Goal: Use online tool/utility: Utilize a website feature to perform a specific function

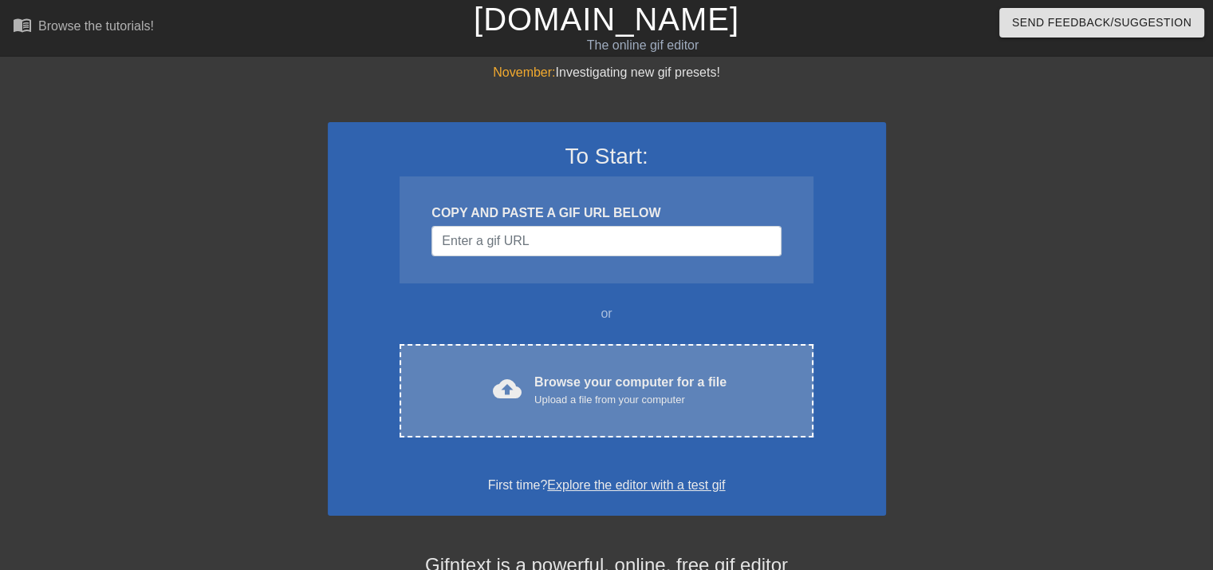
click at [603, 358] on div "cloud_upload Browse your computer for a file Upload a file from your computer C…" at bounding box center [606, 390] width 413 height 93
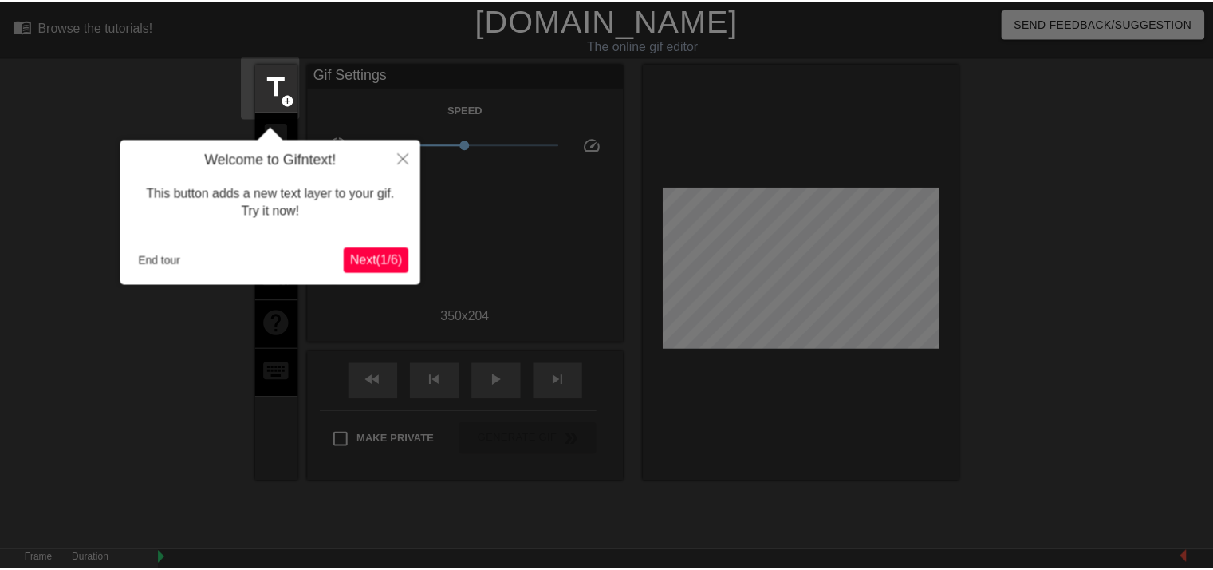
scroll to position [38, 0]
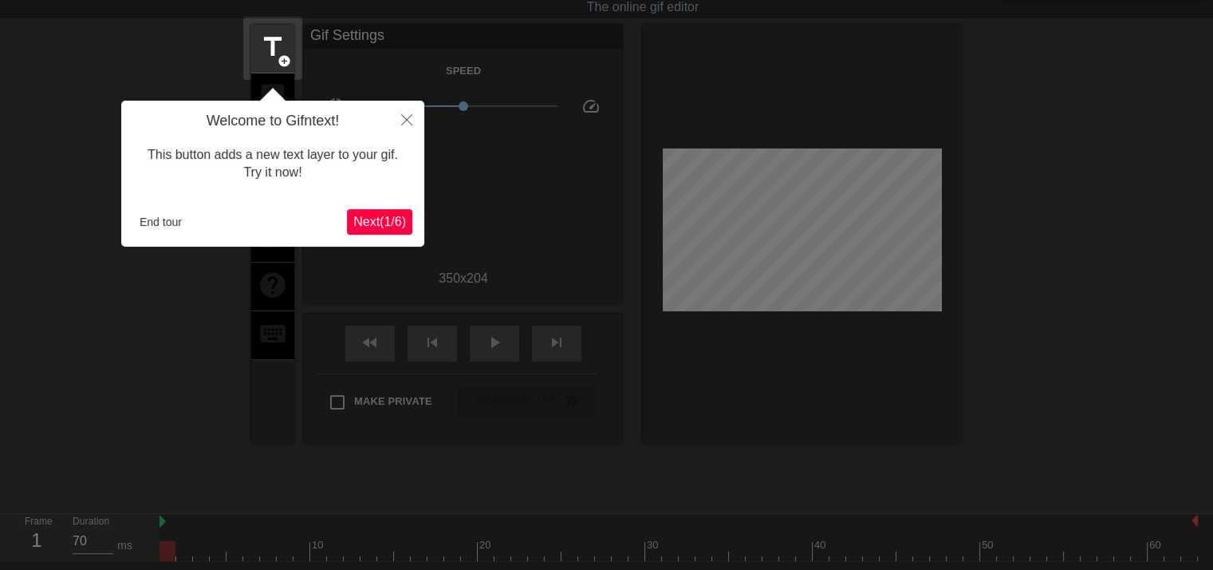
click at [383, 224] on span "Next ( 1 / 6 )" at bounding box center [379, 222] width 53 height 14
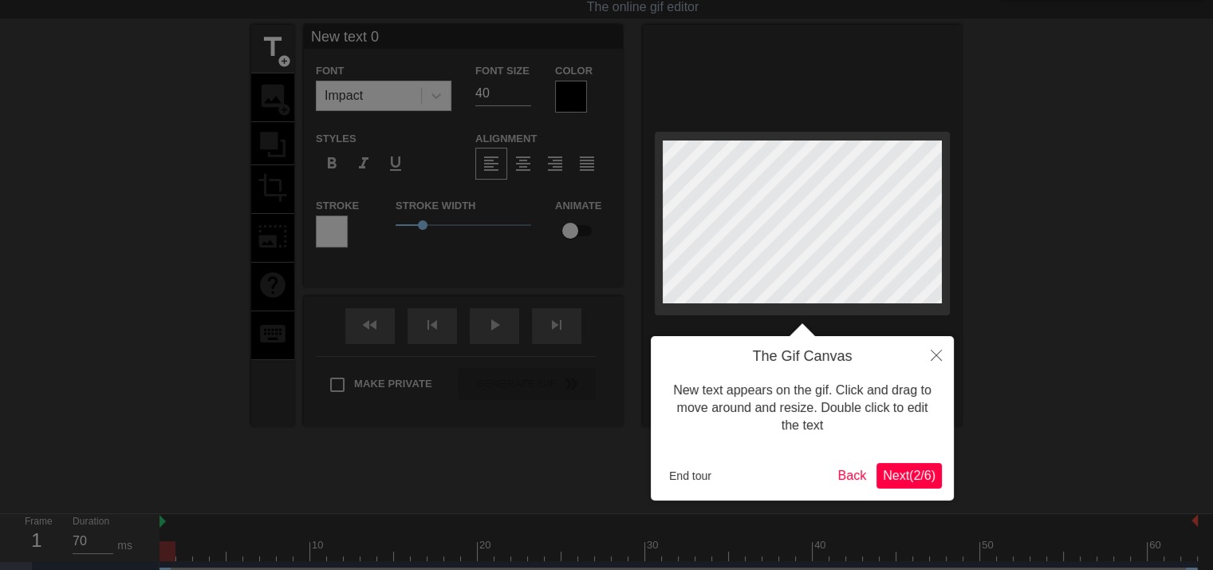
scroll to position [0, 0]
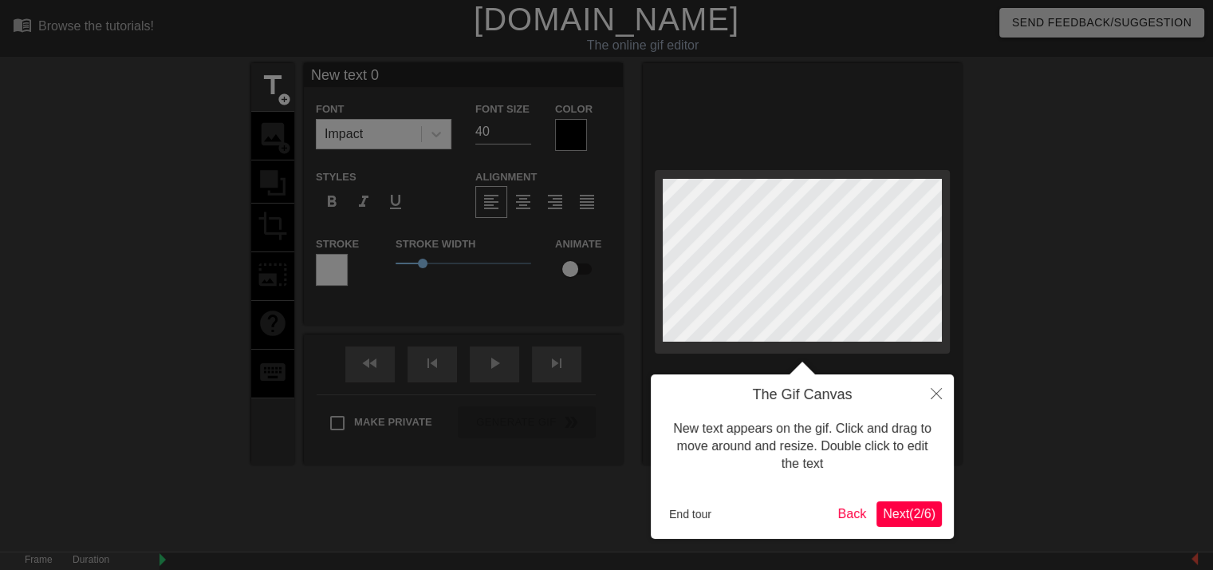
click at [917, 508] on span "Next ( 2 / 6 )" at bounding box center [909, 514] width 53 height 14
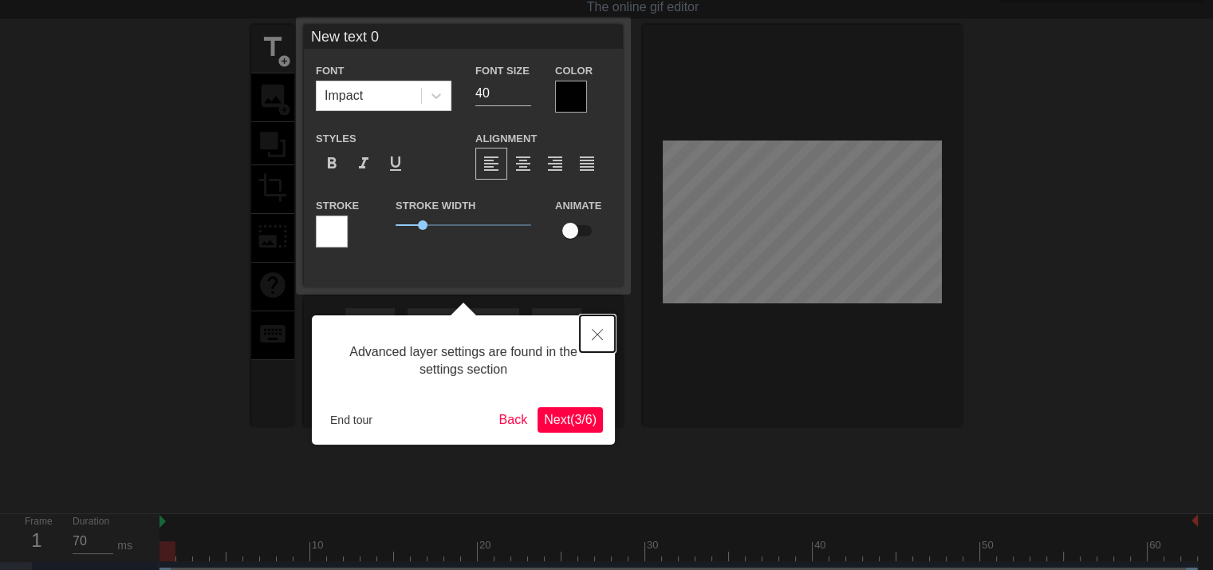
click at [603, 329] on button "Close" at bounding box center [597, 333] width 35 height 37
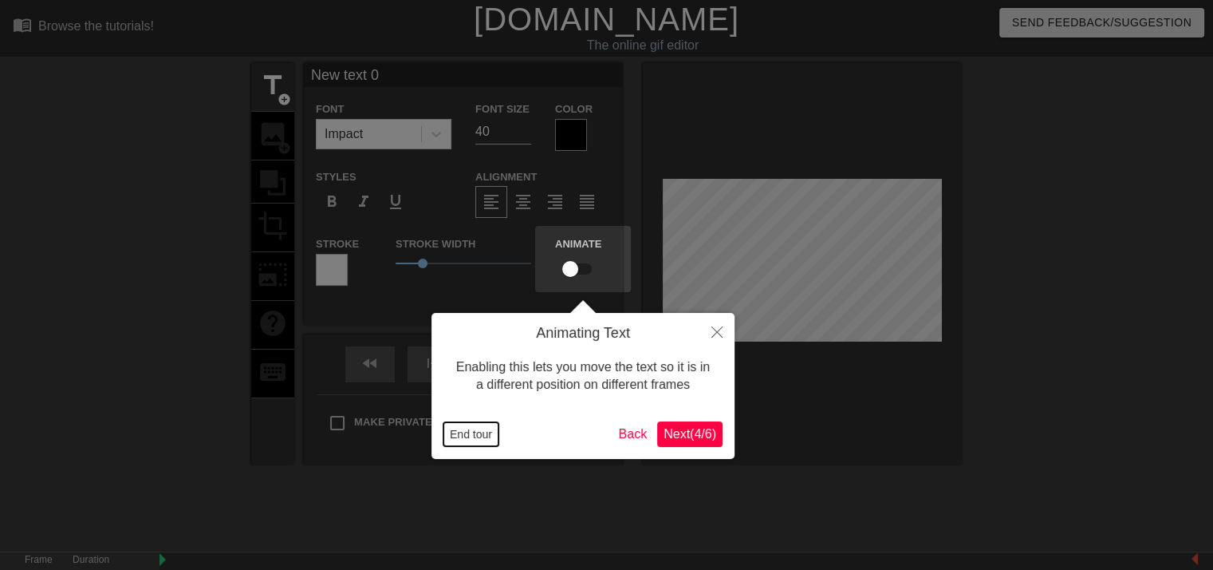
click at [466, 432] on button "End tour" at bounding box center [471, 434] width 55 height 24
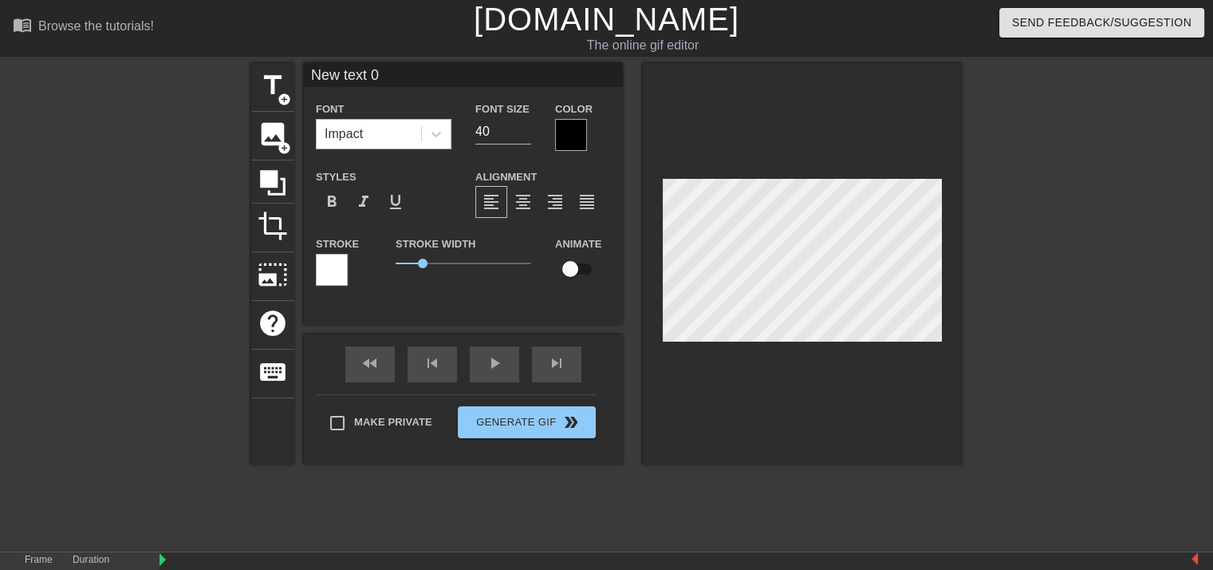
click at [386, 132] on div "Impact" at bounding box center [369, 134] width 104 height 29
click at [456, 301] on div "New text 0 Font 0 results available. Select is focused ,type to refine list, pr…" at bounding box center [463, 194] width 319 height 262
type input "New 0"
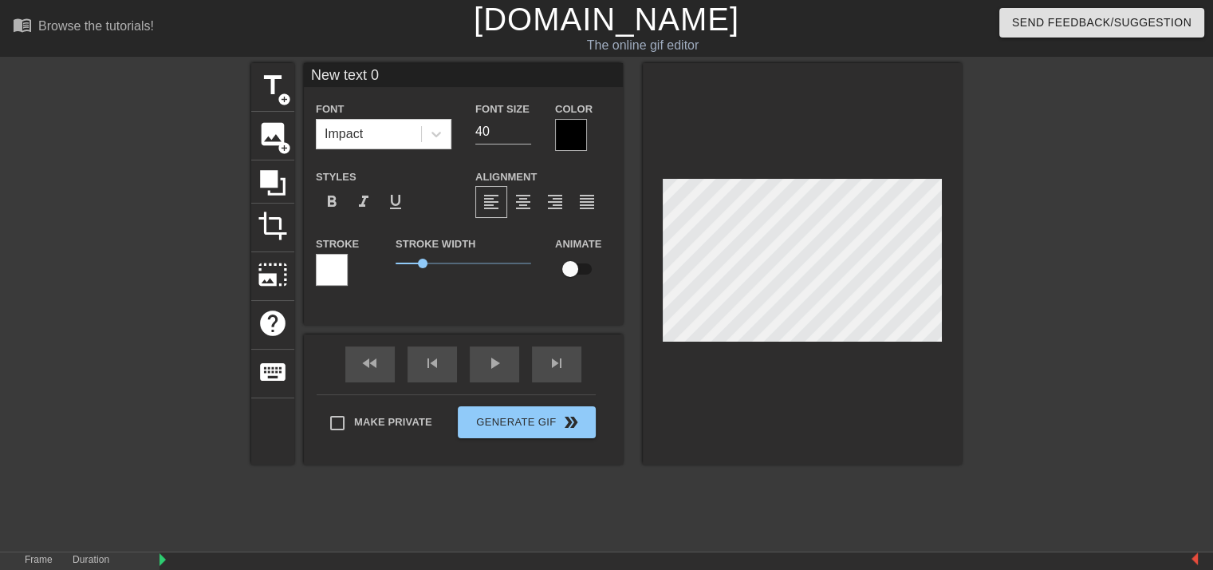
type textarea "New 0"
type input "New"
type textarea "New"
type input "New"
type textarea "New"
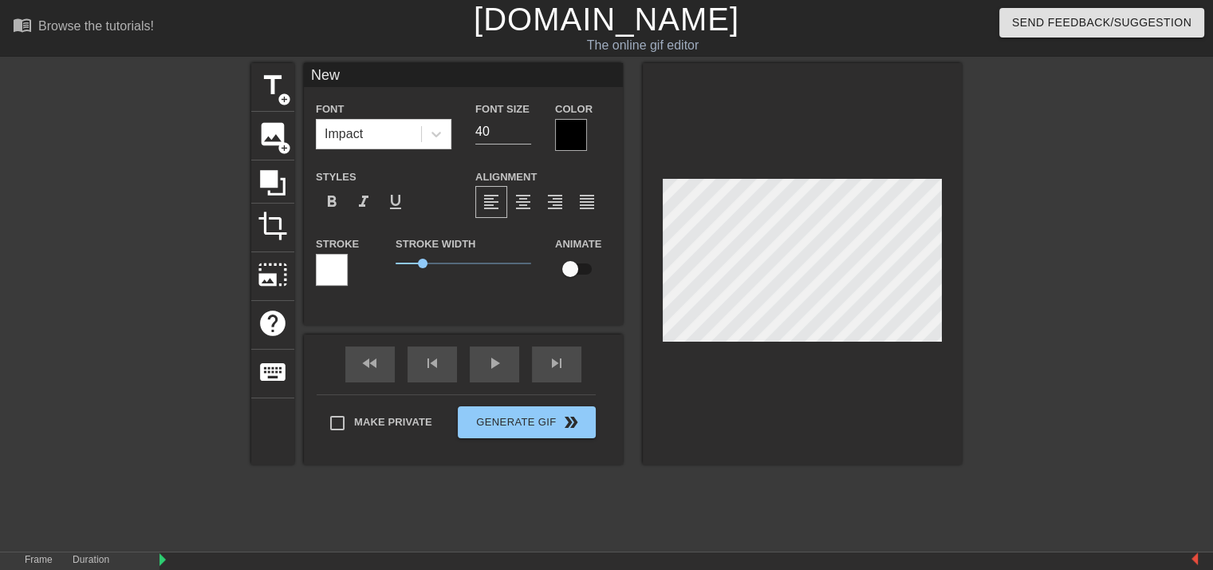
type input "New"
type textarea "New"
type input "Ne"
type textarea "Ne"
type input "N"
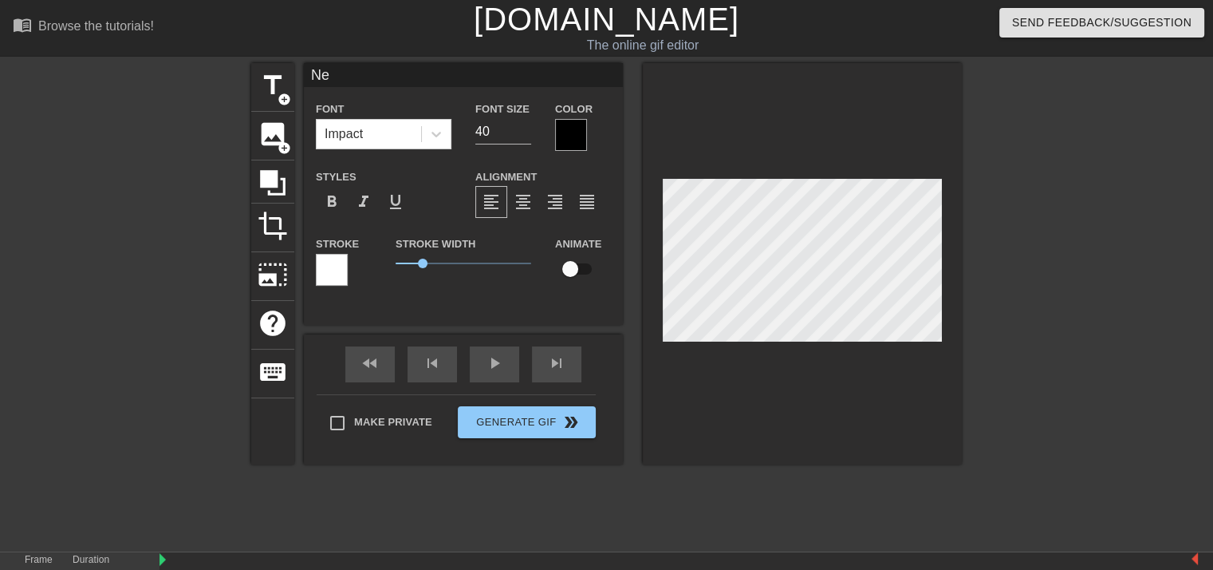
type textarea "N"
type input "D"
type textarea "D"
type input "Dj"
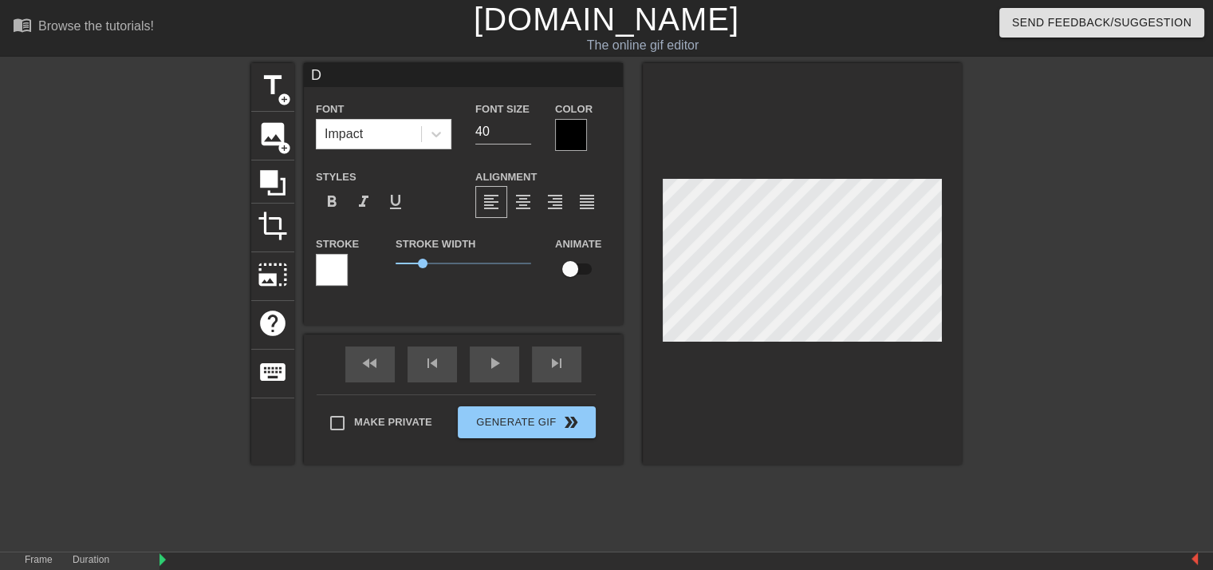
type textarea "Dj"
type input "Dja"
type textarea "Dja"
type input "Djan"
type textarea "Djan"
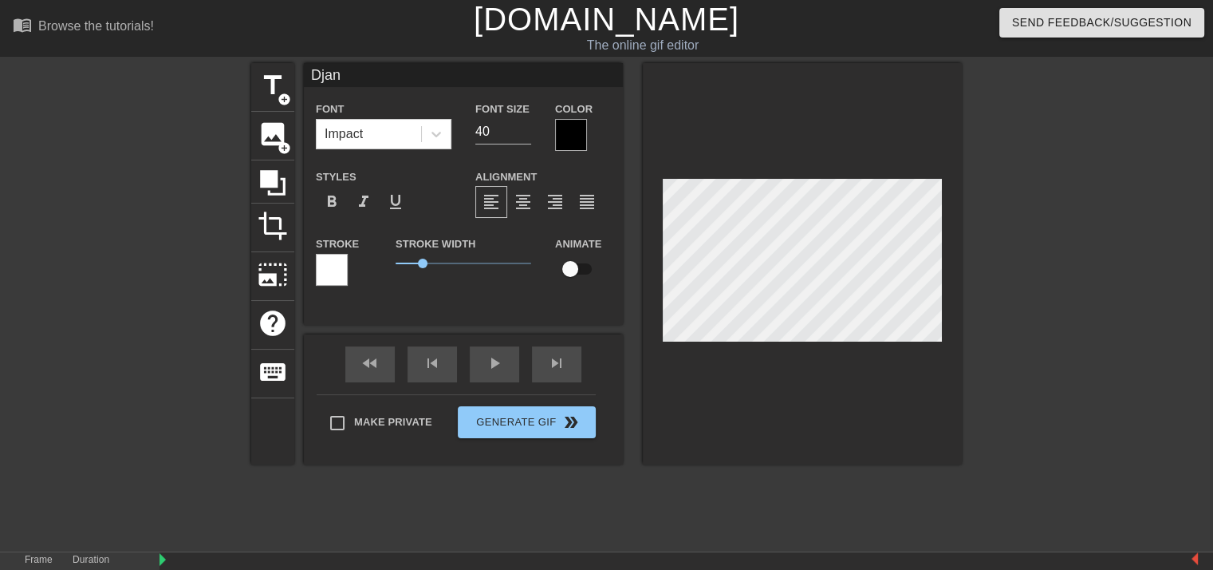
type input "Djang"
type textarea "Djang"
type input "Django"
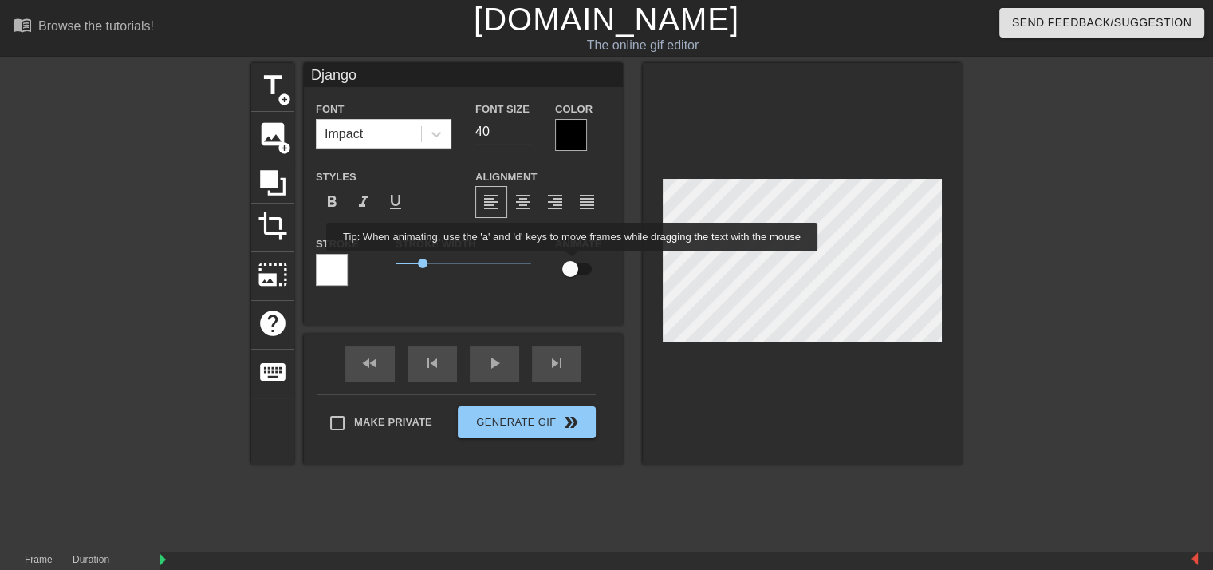
type textarea "Django"
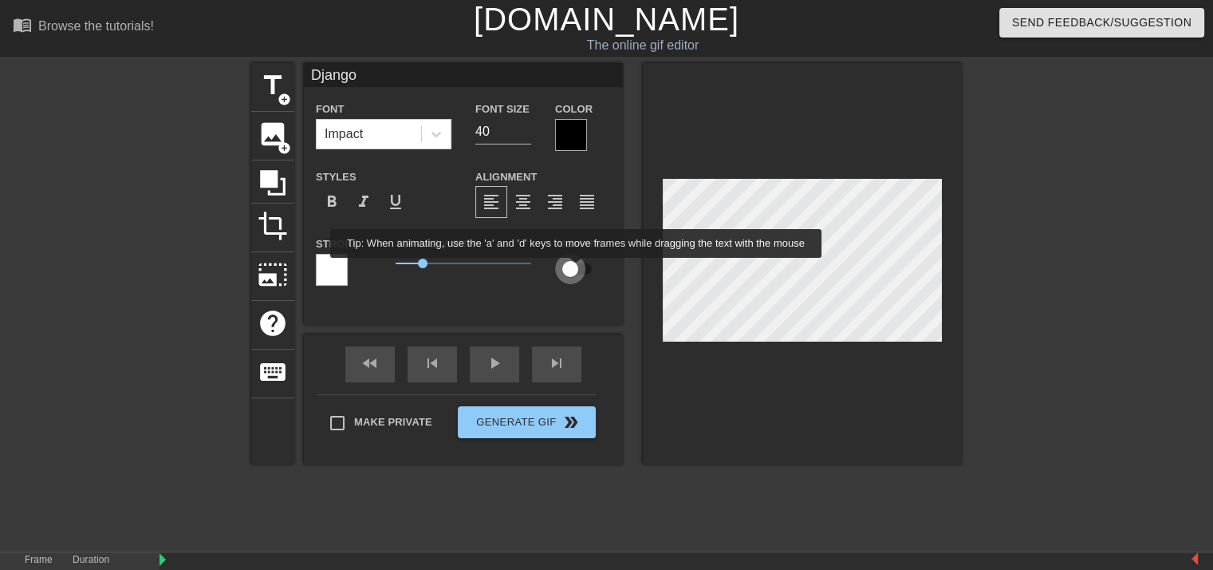
click at [577, 269] on input "checkbox" at bounding box center [570, 269] width 91 height 30
checkbox input "true"
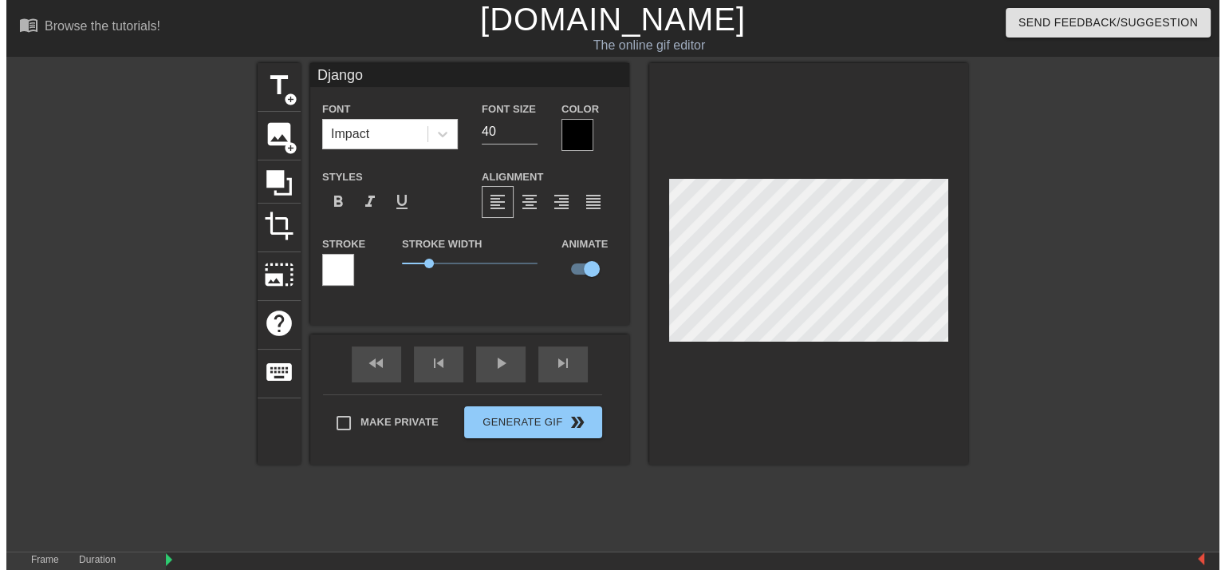
scroll to position [2, 3]
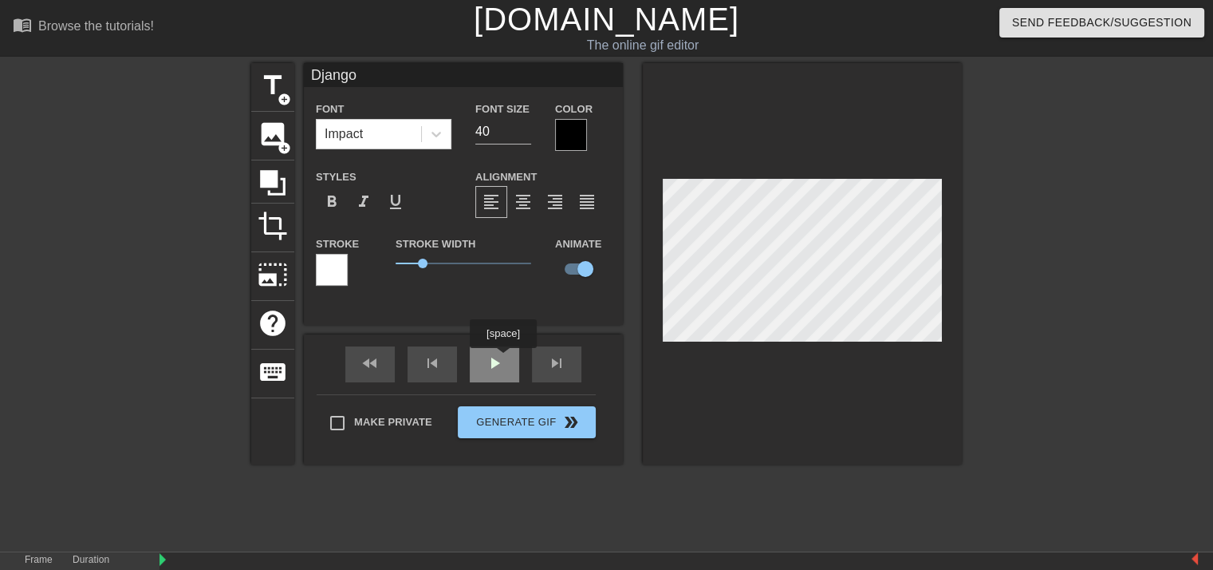
click at [503, 359] on div "fast_rewind skip_previous play_arrow skip_next" at bounding box center [463, 364] width 260 height 60
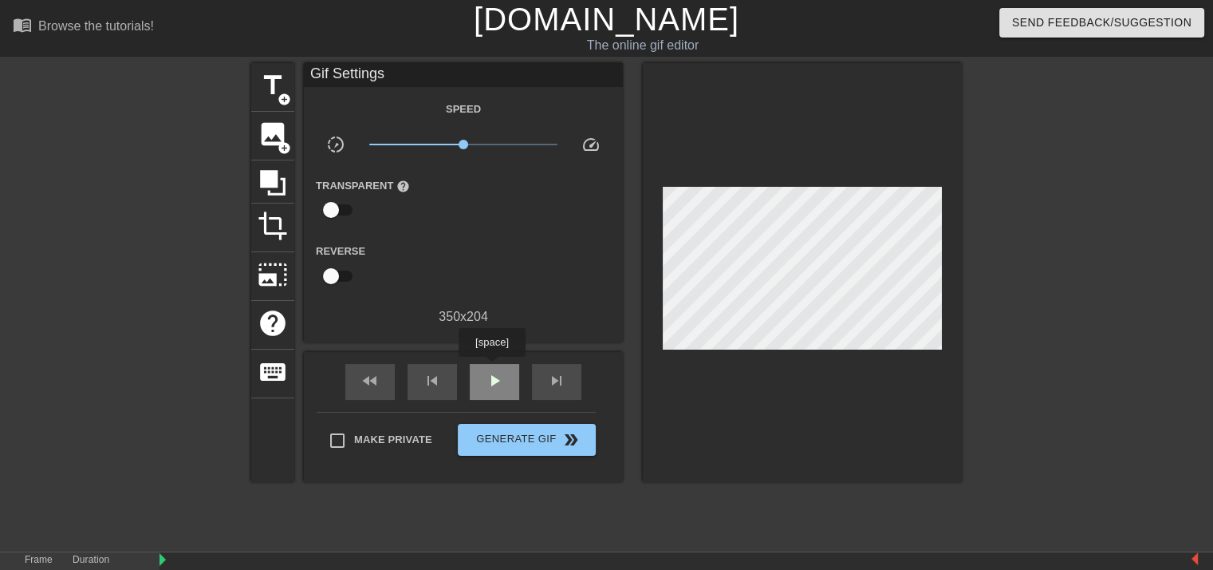
click at [491, 368] on div "play_arrow" at bounding box center [494, 382] width 49 height 36
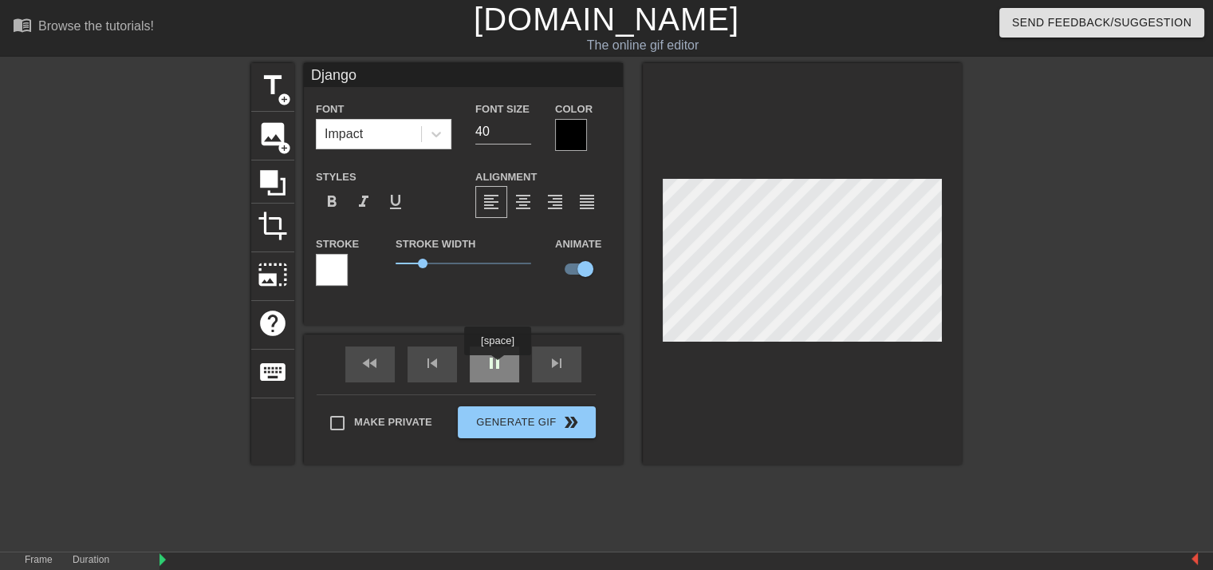
click at [497, 366] on div "pause" at bounding box center [494, 364] width 49 height 36
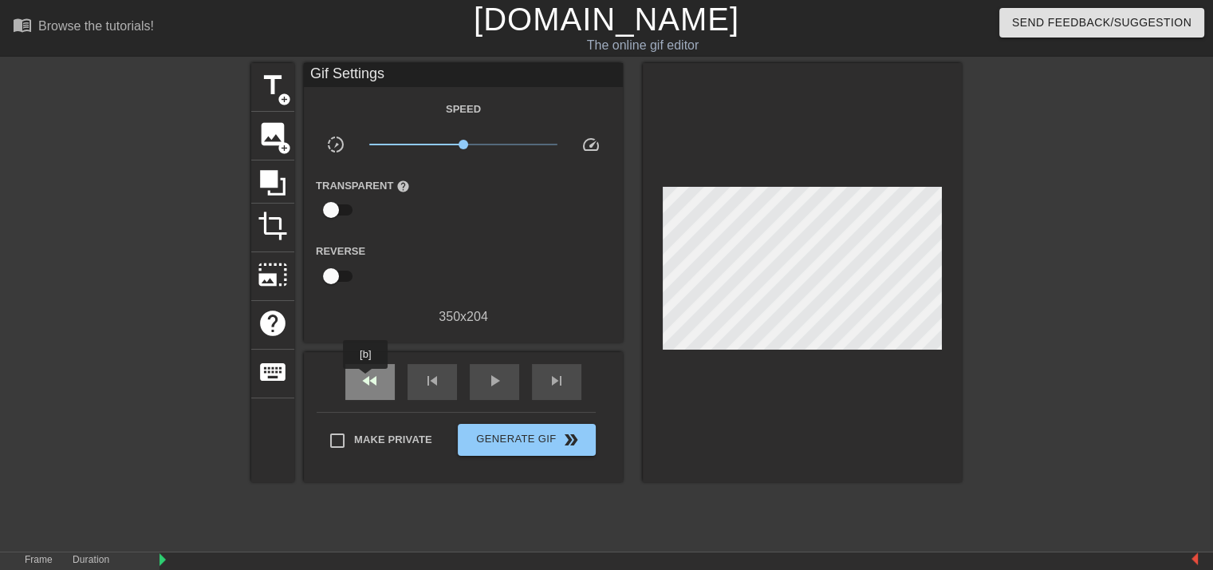
click at [366, 380] on span "fast_rewind" at bounding box center [370, 380] width 19 height 19
drag, startPoint x: 464, startPoint y: 141, endPoint x: 357, endPoint y: 148, distance: 107.1
click at [357, 148] on div "x0.100" at bounding box center [463, 147] width 213 height 25
click at [480, 373] on div "play_arrow" at bounding box center [494, 382] width 49 height 36
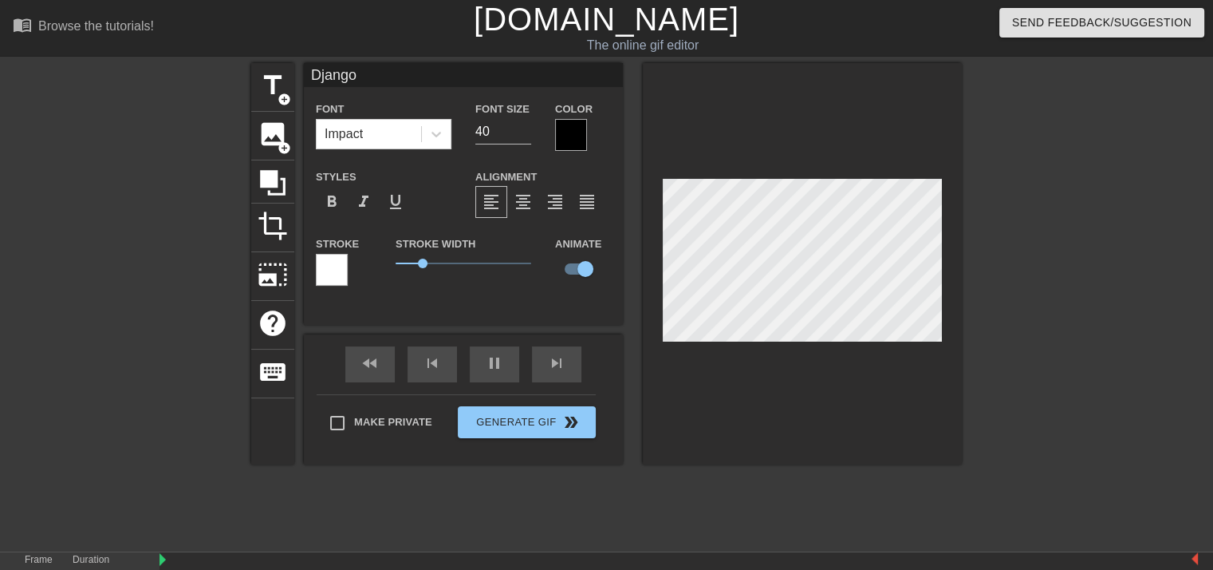
click at [619, 237] on div "title add_circle image add_circle crop photo_size_select_large help keyboard Dj…" at bounding box center [606, 263] width 711 height 401
click at [429, 369] on span "skip_previous" at bounding box center [432, 362] width 19 height 19
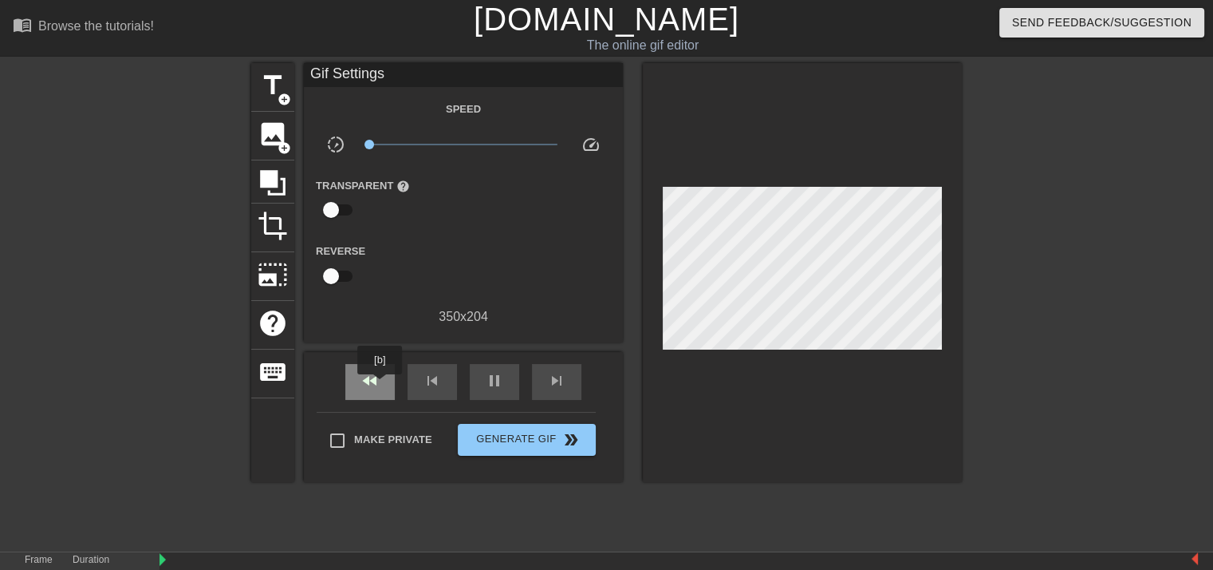
click at [377, 386] on span "fast_rewind" at bounding box center [370, 380] width 19 height 19
drag, startPoint x: 367, startPoint y: 142, endPoint x: 470, endPoint y: 142, distance: 102.9
click at [470, 142] on span "x1.08" at bounding box center [467, 145] width 10 height 10
drag, startPoint x: 469, startPoint y: 141, endPoint x: 416, endPoint y: 154, distance: 54.2
click at [388, 148] on span "x0.178" at bounding box center [393, 145] width 10 height 10
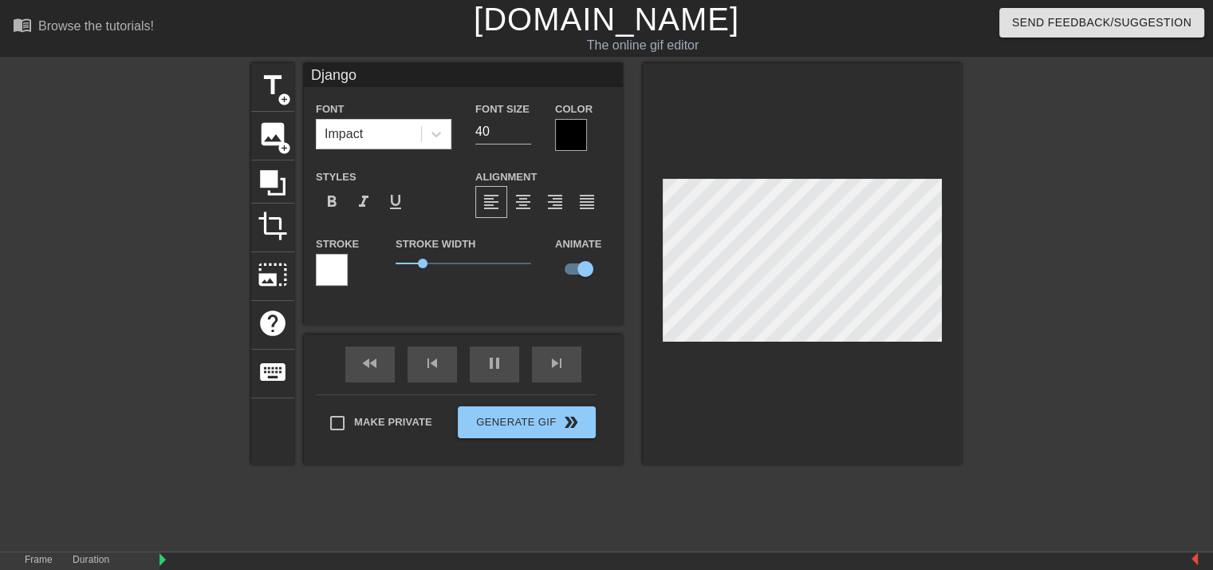
click at [591, 249] on div "title add_circle image add_circle crop photo_size_select_large help keyboard Dj…" at bounding box center [606, 263] width 711 height 401
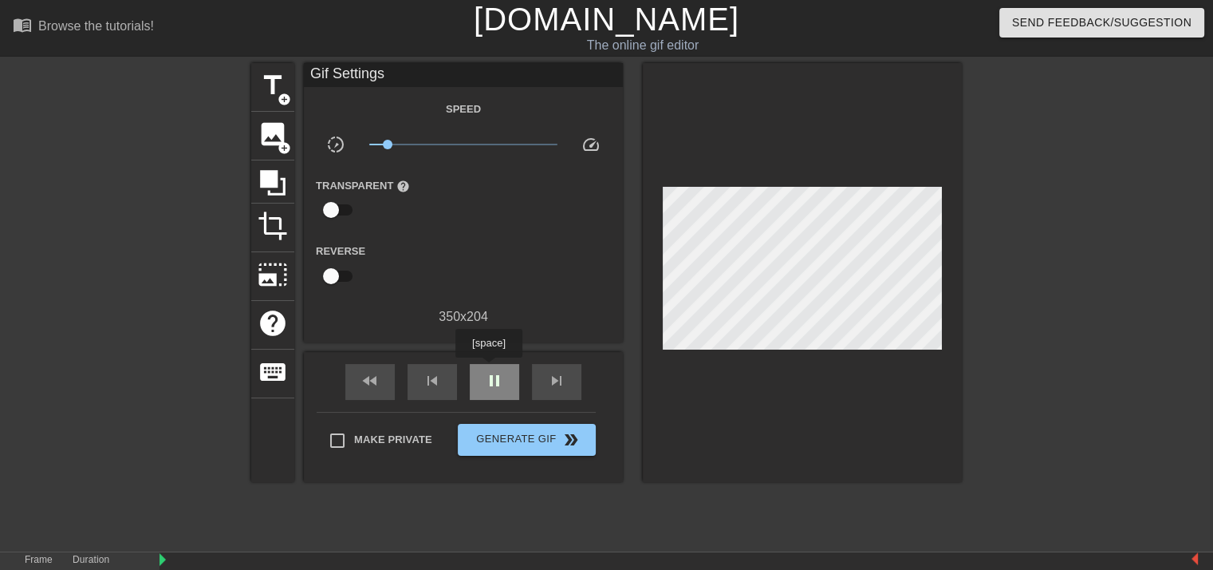
click at [488, 369] on div "pause" at bounding box center [494, 382] width 49 height 36
drag, startPoint x: 437, startPoint y: 144, endPoint x: 474, endPoint y: 148, distance: 36.8
click at [474, 148] on span "x0.596" at bounding box center [463, 144] width 189 height 19
click at [492, 376] on span "play_arrow" at bounding box center [494, 380] width 19 height 19
type input "50"
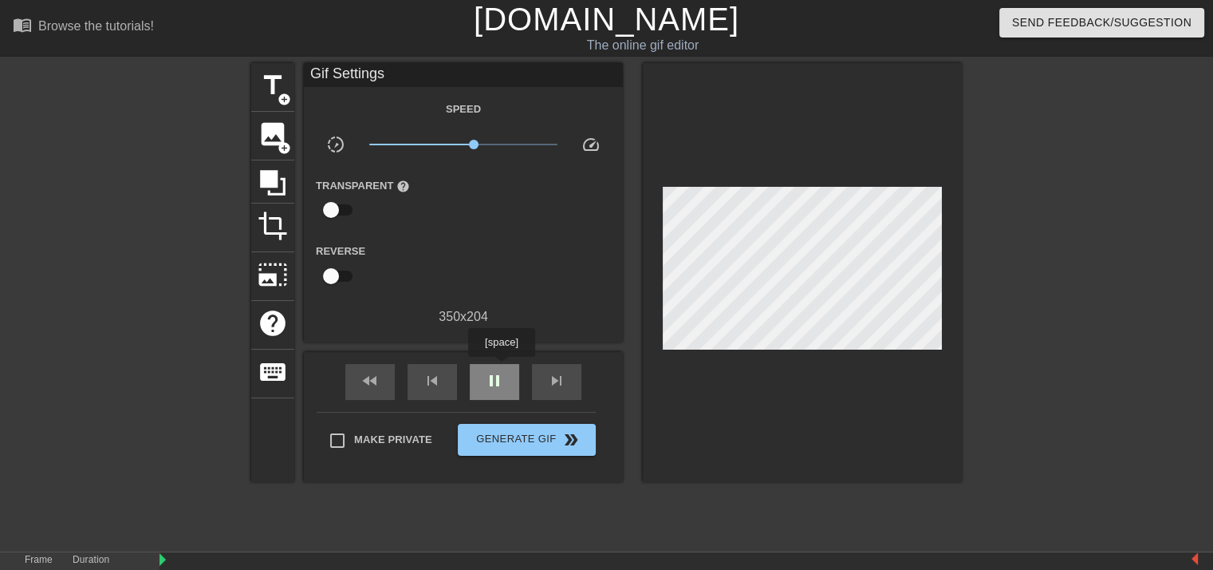
click at [501, 368] on div "pause" at bounding box center [494, 382] width 49 height 36
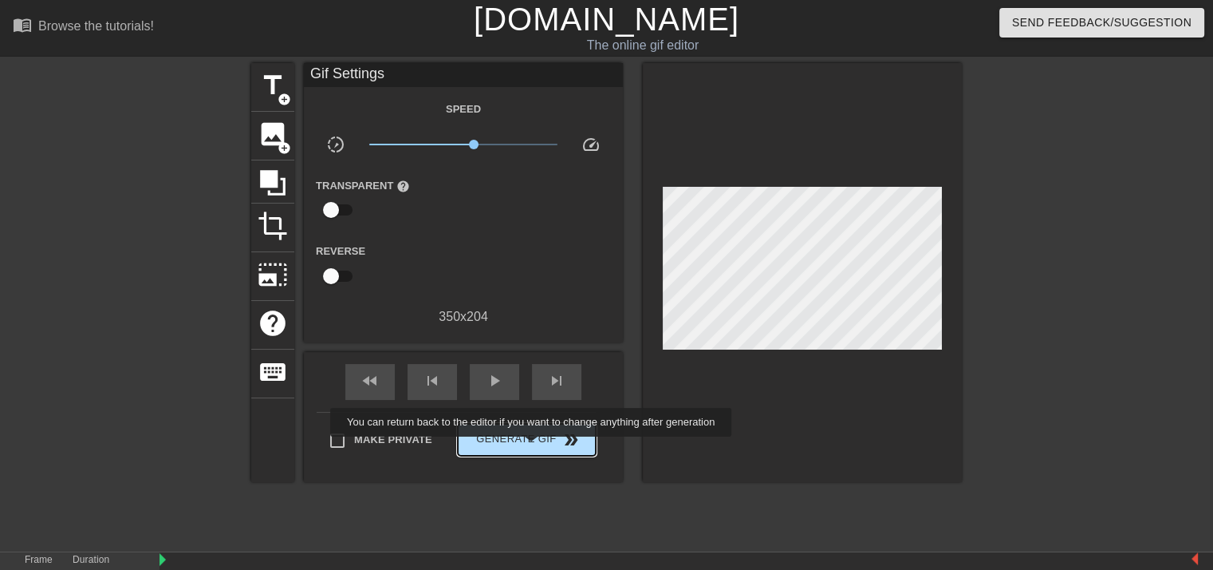
click at [533, 448] on button "Generate Gif double_arrow" at bounding box center [527, 440] width 138 height 32
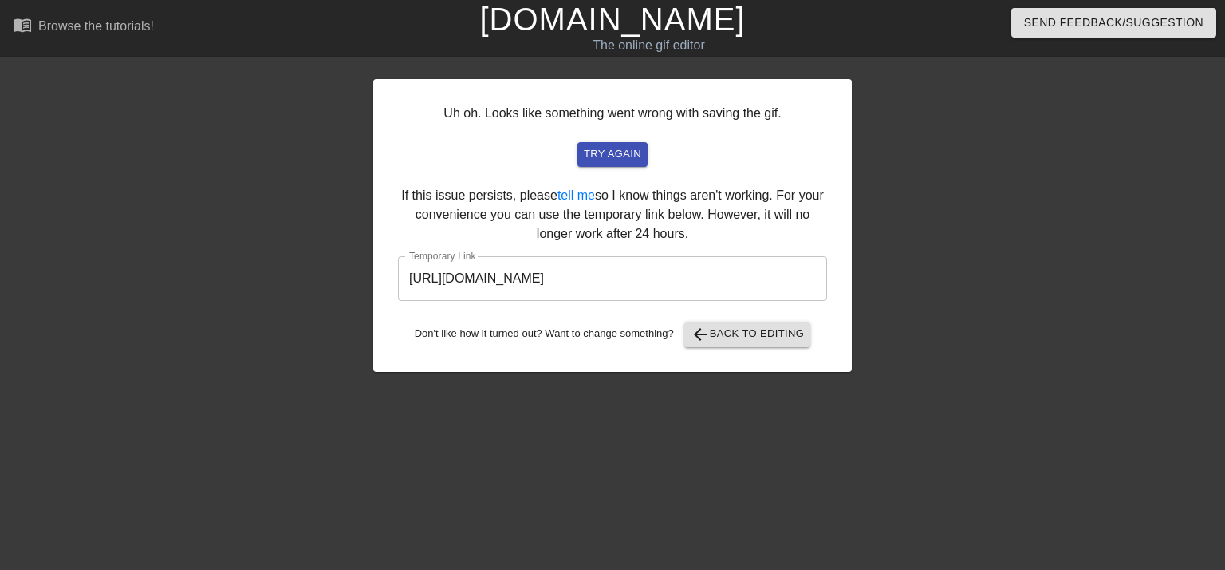
click at [761, 278] on input "[URL][DOMAIN_NAME]" at bounding box center [612, 278] width 429 height 45
click at [625, 157] on span "try again" at bounding box center [612, 154] width 57 height 18
